Goal: Information Seeking & Learning: Learn about a topic

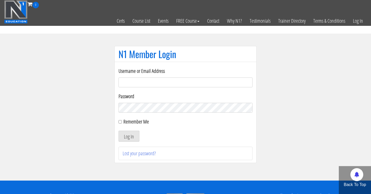
type input "Cynthia.jimenez49@yahoo.com"
click at [129, 136] on button "Log In" at bounding box center [129, 135] width 21 height 11
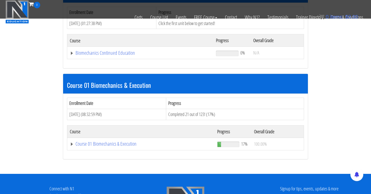
scroll to position [94, 0]
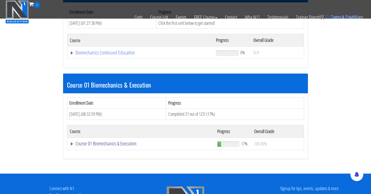
click at [128, 55] on link "Course 01 Biomechanics & Execution" at bounding box center [140, 52] width 141 height 5
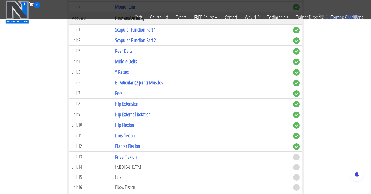
scroll to position [344, 0]
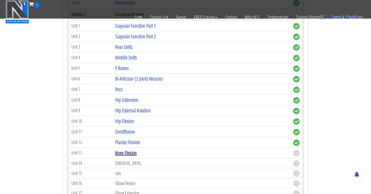
click at [137, 152] on link "Knee Flexion" at bounding box center [126, 152] width 22 height 7
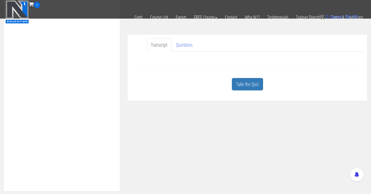
scroll to position [138, 0]
click at [255, 86] on link "Take the Quiz" at bounding box center [247, 81] width 31 height 13
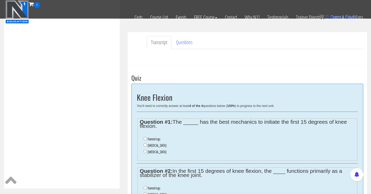
scroll to position [147, 0]
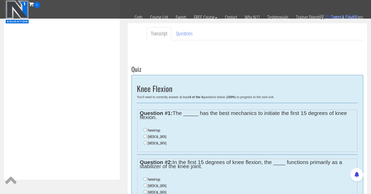
click at [146, 134] on input "Gastrocnemius" at bounding box center [145, 135] width 3 height 3
radio input "true"
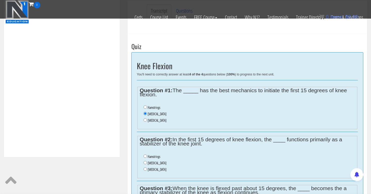
scroll to position [171, 0]
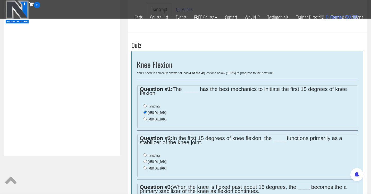
click at [146, 153] on input "Hamstrings" at bounding box center [145, 154] width 3 height 3
radio input "true"
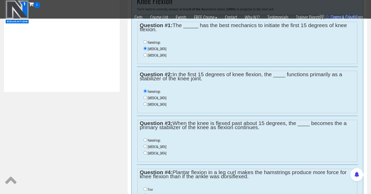
scroll to position [235, 0]
click at [145, 144] on input "Gastrocnemius" at bounding box center [145, 145] width 3 height 3
radio input "true"
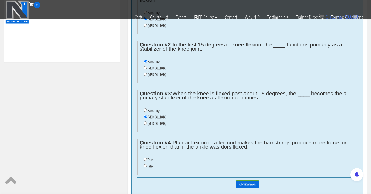
scroll to position [264, 0]
click at [145, 163] on input "False" at bounding box center [145, 164] width 3 height 3
radio input "true"
click at [250, 180] on input "Submit Answers" at bounding box center [247, 184] width 23 height 8
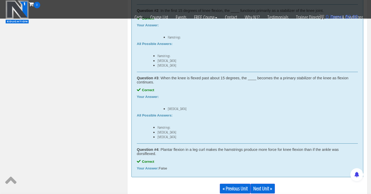
scroll to position [370, 0]
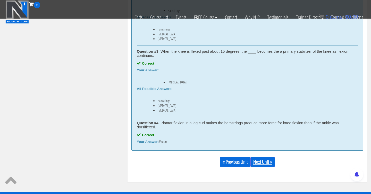
click at [263, 165] on link "Next Unit »" at bounding box center [263, 162] width 24 height 10
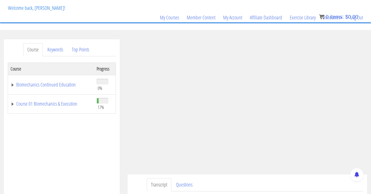
scroll to position [30, 0]
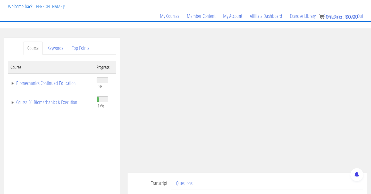
click at [371, 83] on div "[PERSON_NAME] [PERSON_NAME][EMAIL_ADDRESS][DOMAIN_NAME] [DATE] [TECHNICAL_ID] T…" at bounding box center [248, 138] width 248 height 201
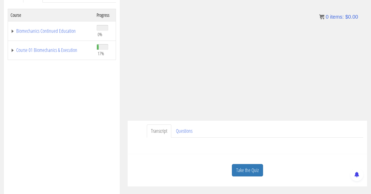
click at [339, 160] on div "Take the Quiz" at bounding box center [247, 170] width 232 height 25
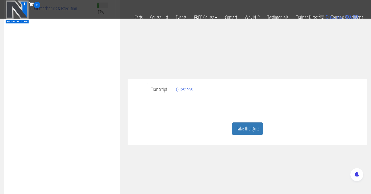
scroll to position [91, 0]
click at [230, 130] on div "Take the Quiz" at bounding box center [247, 128] width 232 height 25
click at [245, 130] on link "Take the Quiz" at bounding box center [247, 128] width 31 height 13
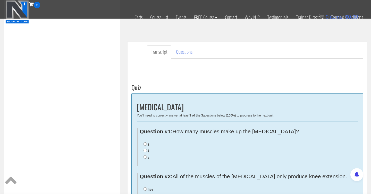
scroll to position [128, 0]
click at [145, 150] on input "4" at bounding box center [145, 150] width 3 height 3
radio input "true"
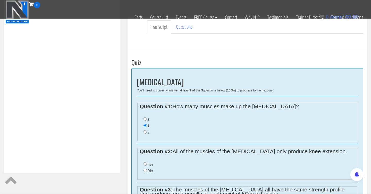
scroll to position [165, 0]
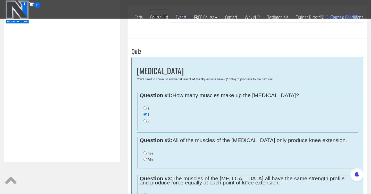
click at [144, 157] on input "False" at bounding box center [145, 158] width 3 height 3
radio input "true"
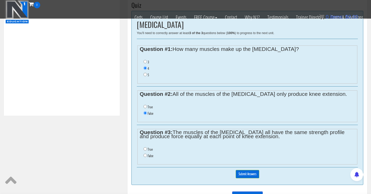
scroll to position [219, 0]
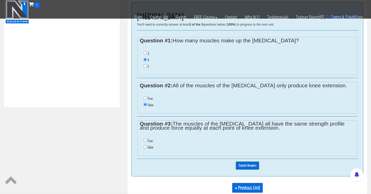
click at [148, 145] on label "False" at bounding box center [151, 147] width 6 height 4
click at [147, 145] on input "False" at bounding box center [145, 146] width 3 height 3
radio input "true"
click at [254, 161] on input "Submit Answers" at bounding box center [247, 165] width 23 height 8
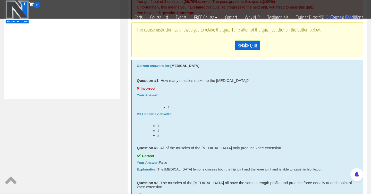
scroll to position [228, 0]
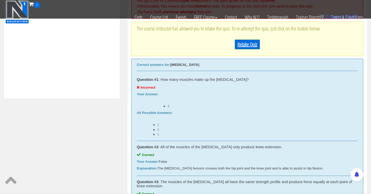
click at [242, 49] on link "Retake Quiz" at bounding box center [247, 44] width 25 height 10
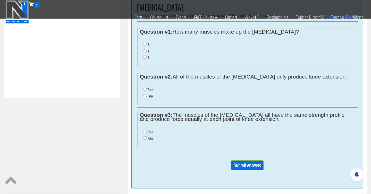
click at [145, 55] on input "5" at bounding box center [145, 56] width 3 height 3
radio input "true"
click at [146, 94] on input "False" at bounding box center [145, 95] width 3 height 3
radio input "true"
click at [146, 136] on input "False" at bounding box center [145, 137] width 3 height 3
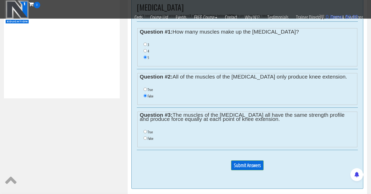
radio input "true"
click at [236, 162] on input "Submit Answers" at bounding box center [247, 165] width 32 height 10
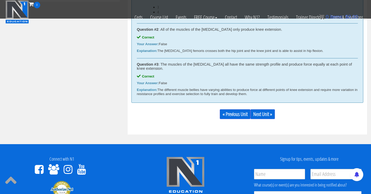
scroll to position [326, 0]
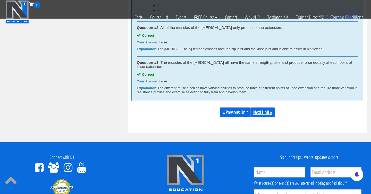
click at [270, 110] on link "Next Unit »" at bounding box center [263, 112] width 24 height 10
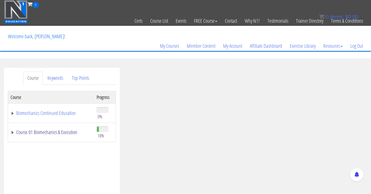
click at [66, 133] on link "Course 01 Biomechanics & Execution" at bounding box center [51, 131] width 81 height 5
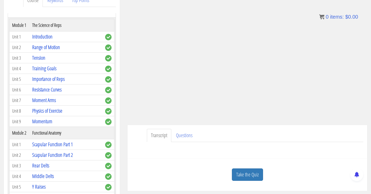
scroll to position [78, 0]
